Goal: Entertainment & Leisure: Consume media (video, audio)

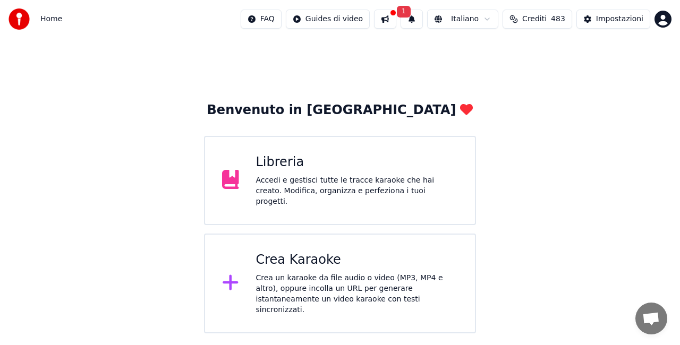
click at [316, 167] on div "Libreria" at bounding box center [357, 162] width 202 height 17
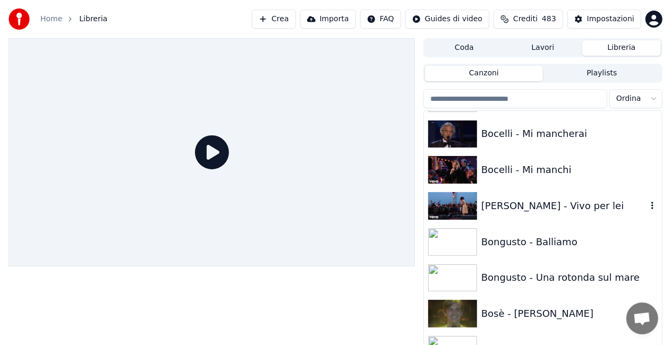
scroll to position [1824, 0]
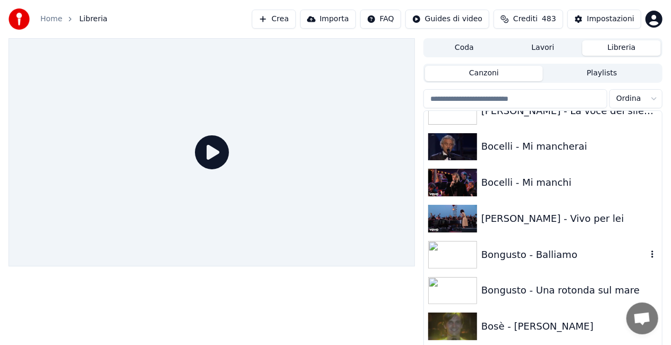
click at [563, 237] on div "Bongusto - Balliamo" at bounding box center [543, 255] width 238 height 36
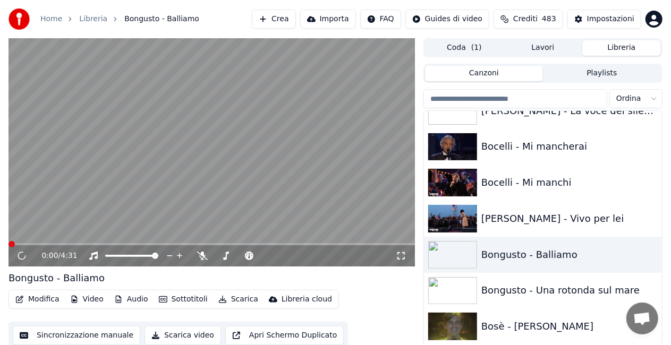
click at [403, 254] on icon at bounding box center [401, 256] width 11 height 8
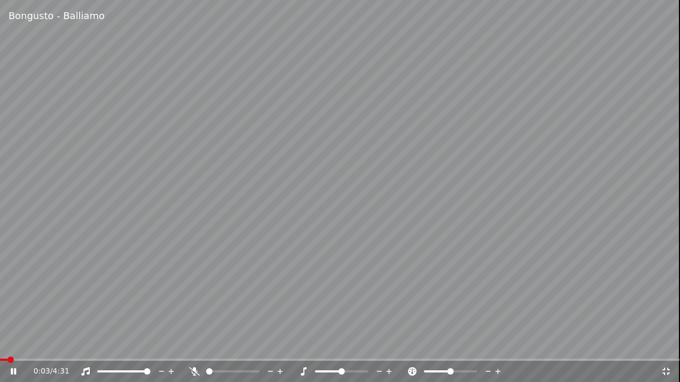
click at [6, 345] on span at bounding box center [3, 360] width 7 height 2
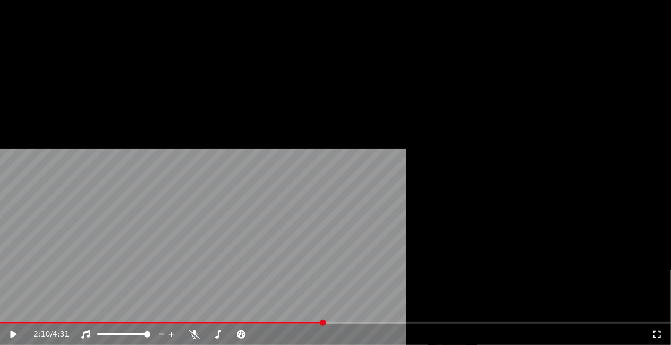
scroll to position [1080, 0]
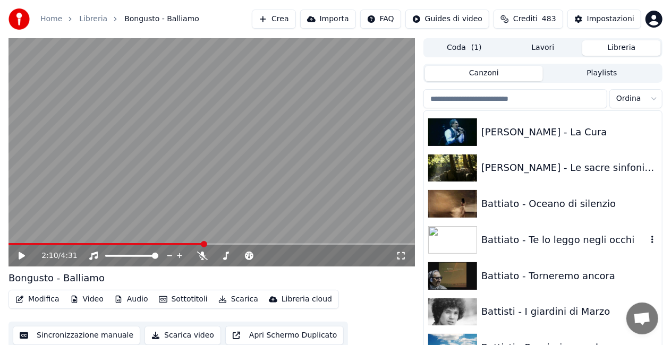
click at [555, 224] on div "Battiato - Te lo leggo negli occhi" at bounding box center [543, 240] width 238 height 36
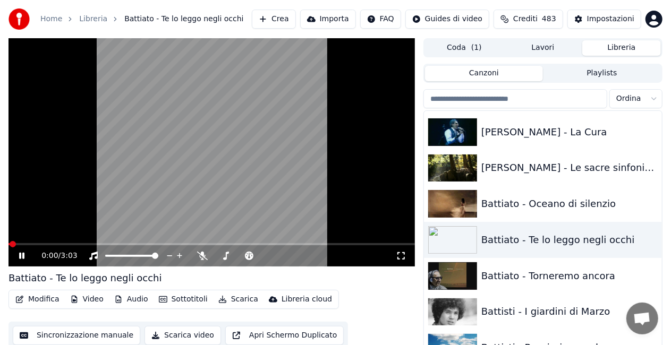
click at [405, 261] on div "0:00 / 3:03" at bounding box center [212, 256] width 398 height 11
click at [403, 261] on div "0:01 / 3:03" at bounding box center [212, 256] width 398 height 11
click at [402, 259] on icon at bounding box center [401, 256] width 11 height 8
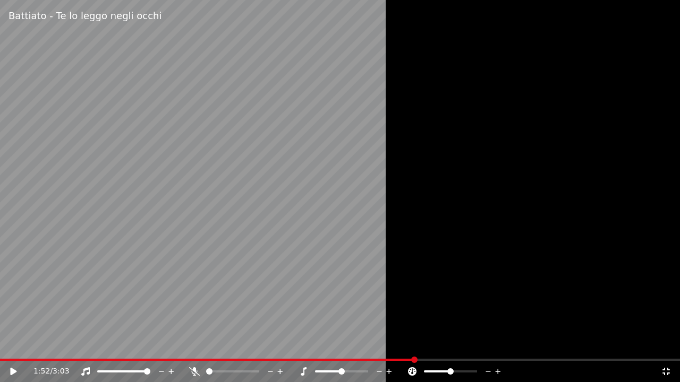
click at [667, 345] on icon at bounding box center [666, 372] width 11 height 8
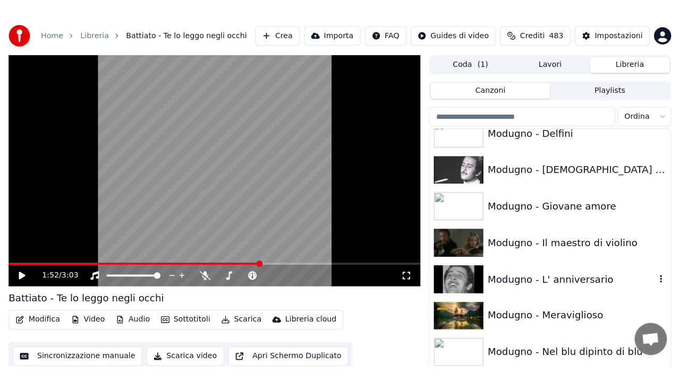
scroll to position [9083, 0]
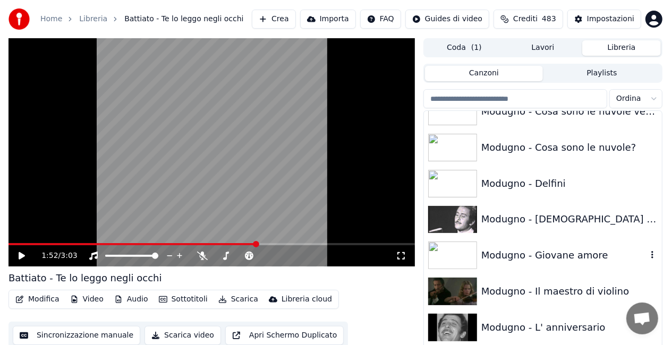
click at [584, 249] on div "Modugno - Giovane amore" at bounding box center [564, 255] width 166 height 15
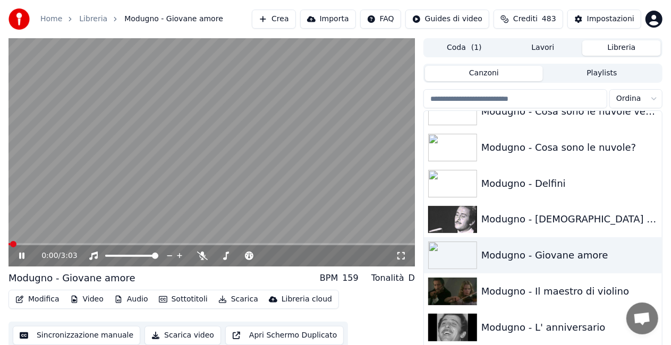
click at [402, 256] on icon at bounding box center [401, 256] width 11 height 8
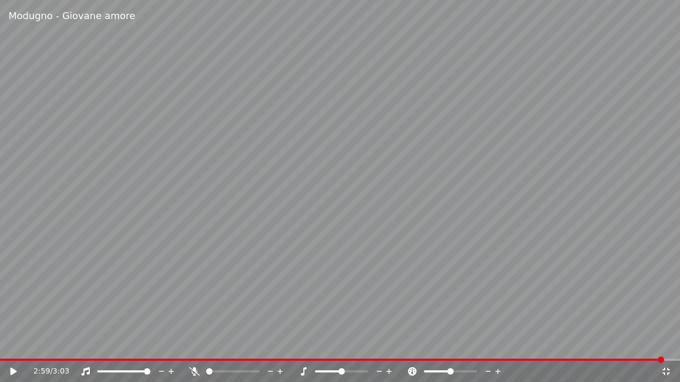
click at [2, 345] on video at bounding box center [340, 191] width 680 height 382
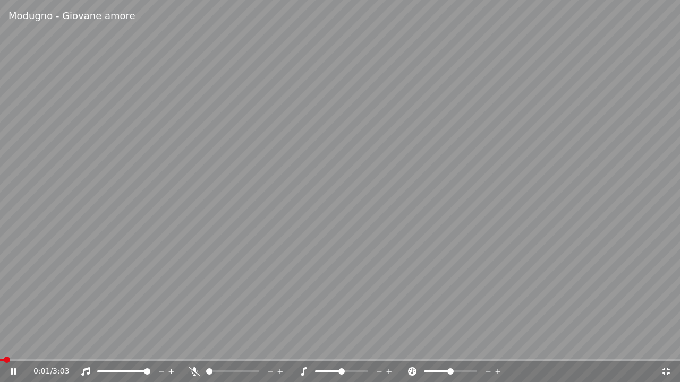
click at [4, 345] on span at bounding box center [2, 360] width 4 height 2
click at [16, 345] on div "0:01 / 3:03" at bounding box center [340, 371] width 680 height 21
click at [118, 260] on video at bounding box center [340, 191] width 680 height 382
click at [193, 345] on icon at bounding box center [194, 372] width 11 height 8
click at [194, 303] on video at bounding box center [340, 191] width 680 height 382
